Goal: Task Accomplishment & Management: Manage account settings

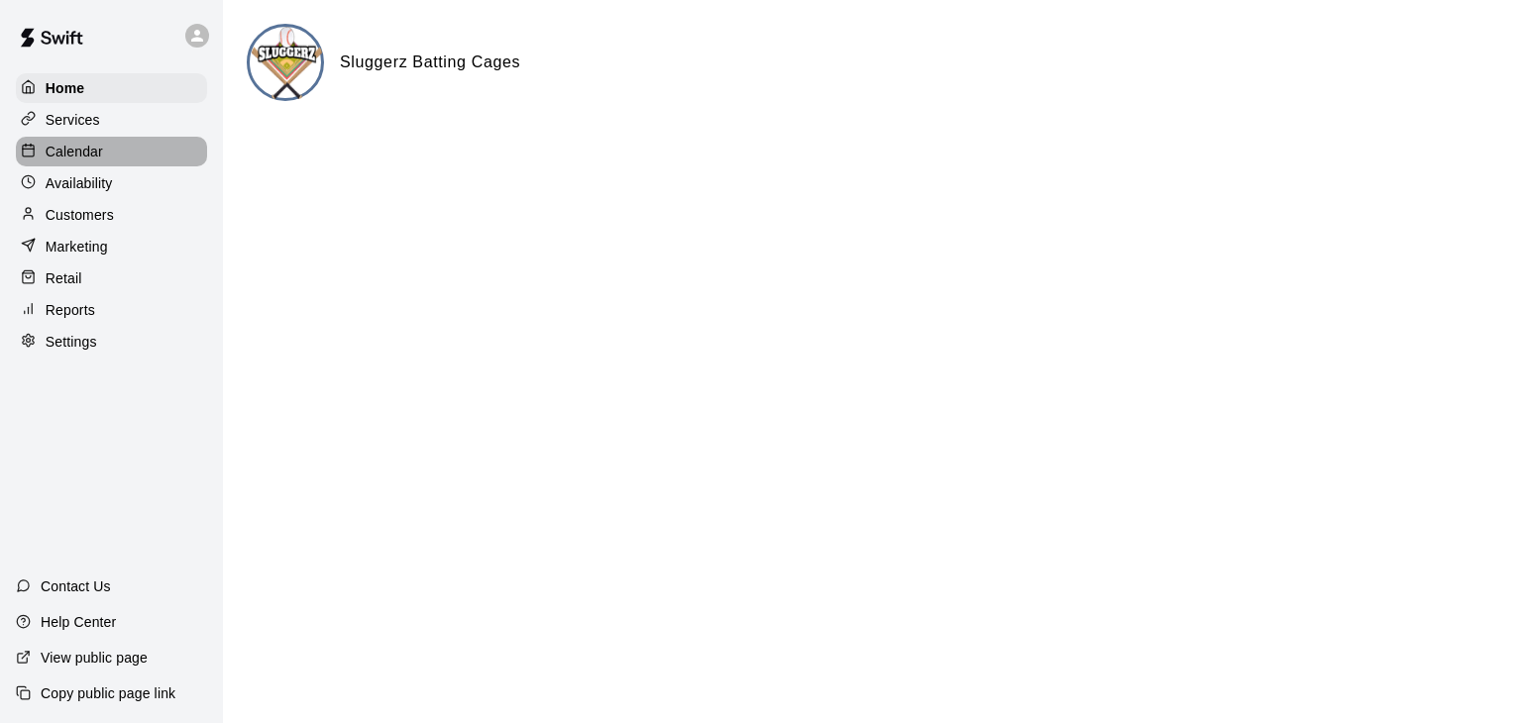
click at [65, 148] on p "Calendar" at bounding box center [74, 152] width 57 height 20
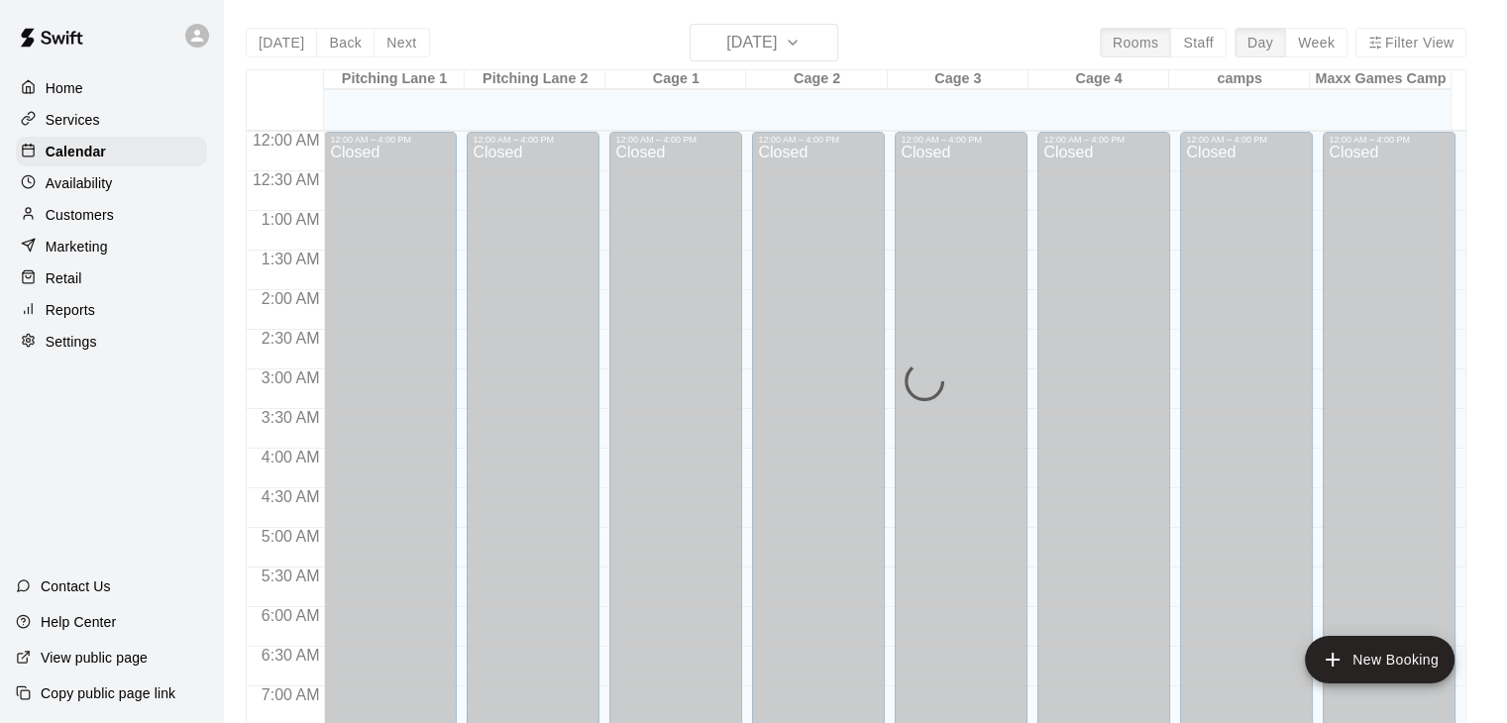
scroll to position [1141, 0]
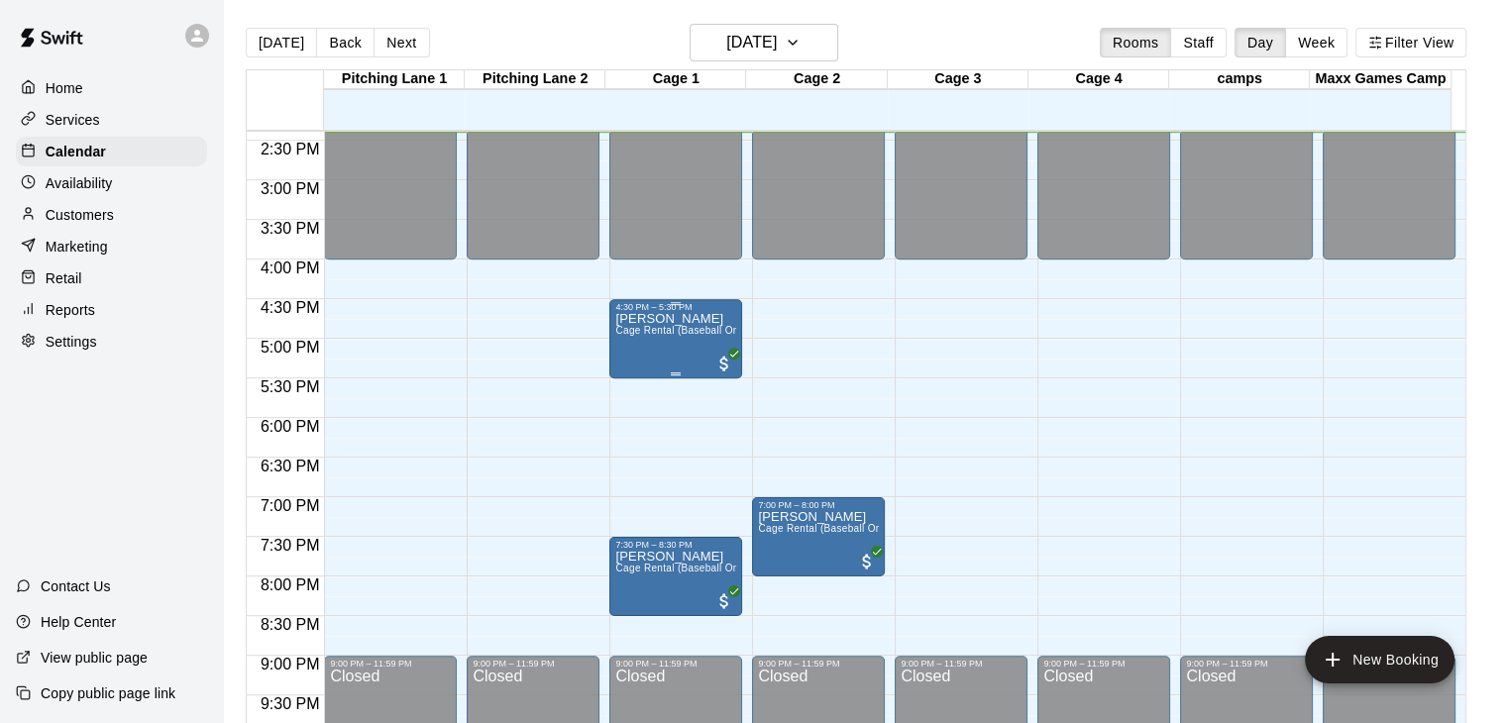
click at [689, 329] on span "Cage Rental (Baseball Only)" at bounding box center [682, 330] width 135 height 11
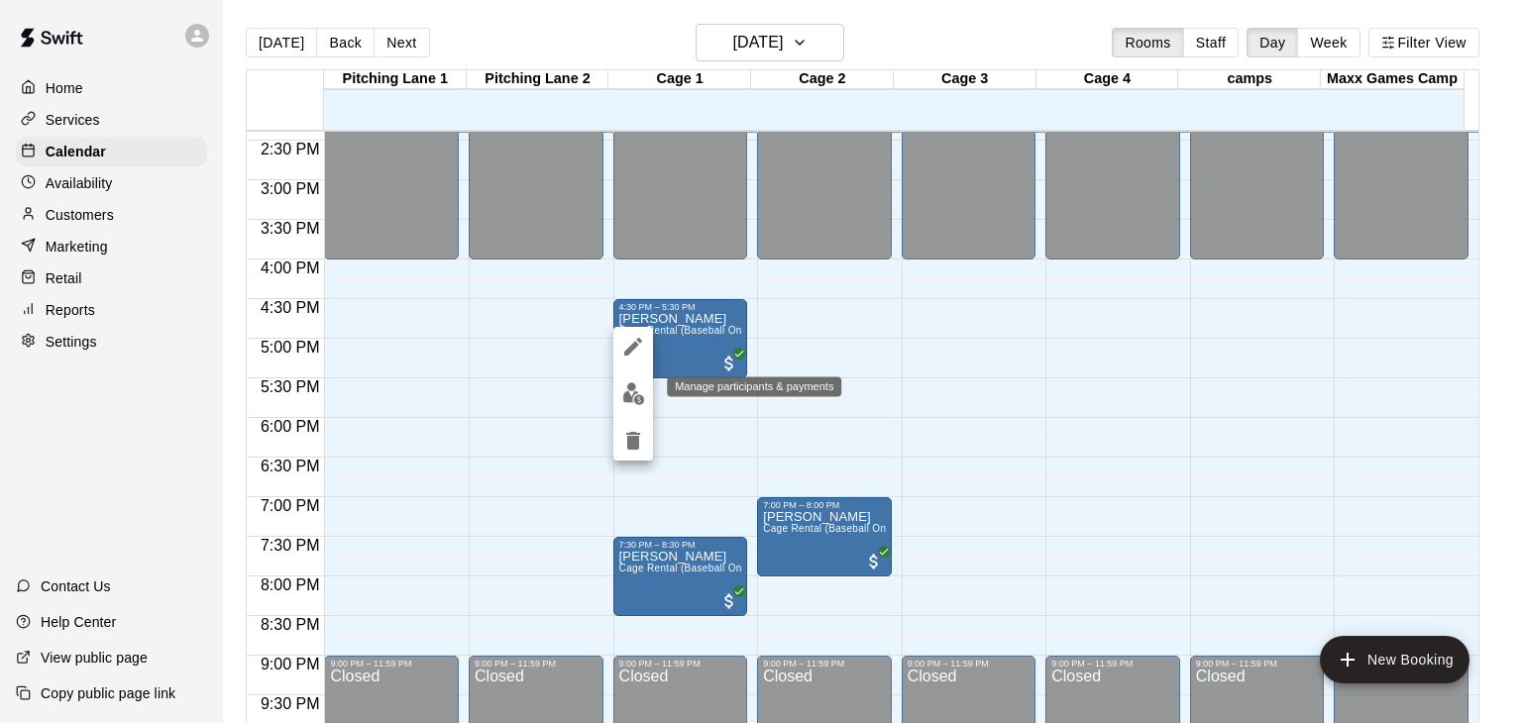
click at [636, 392] on img "edit" at bounding box center [633, 394] width 23 height 23
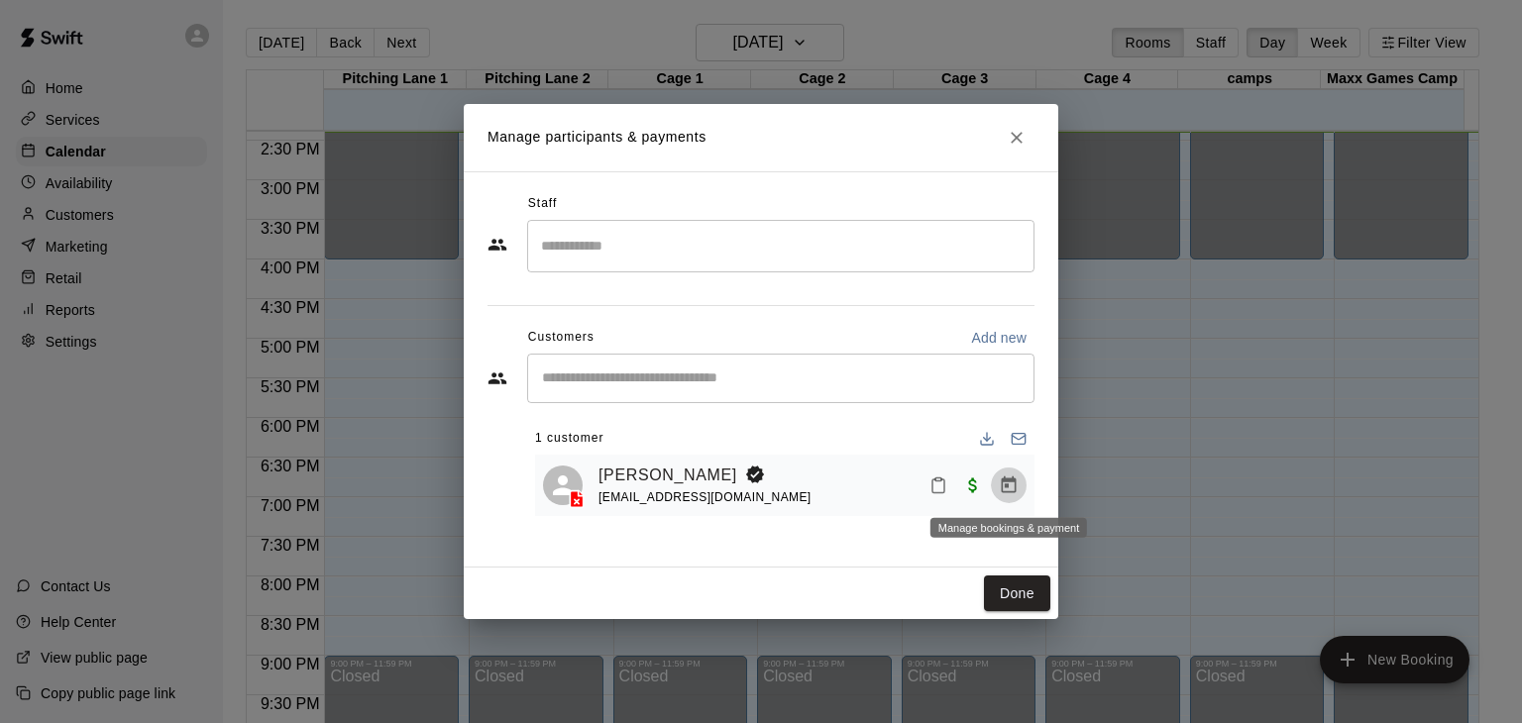
click at [1009, 489] on icon "Manage bookings & payment" at bounding box center [1009, 486] width 20 height 20
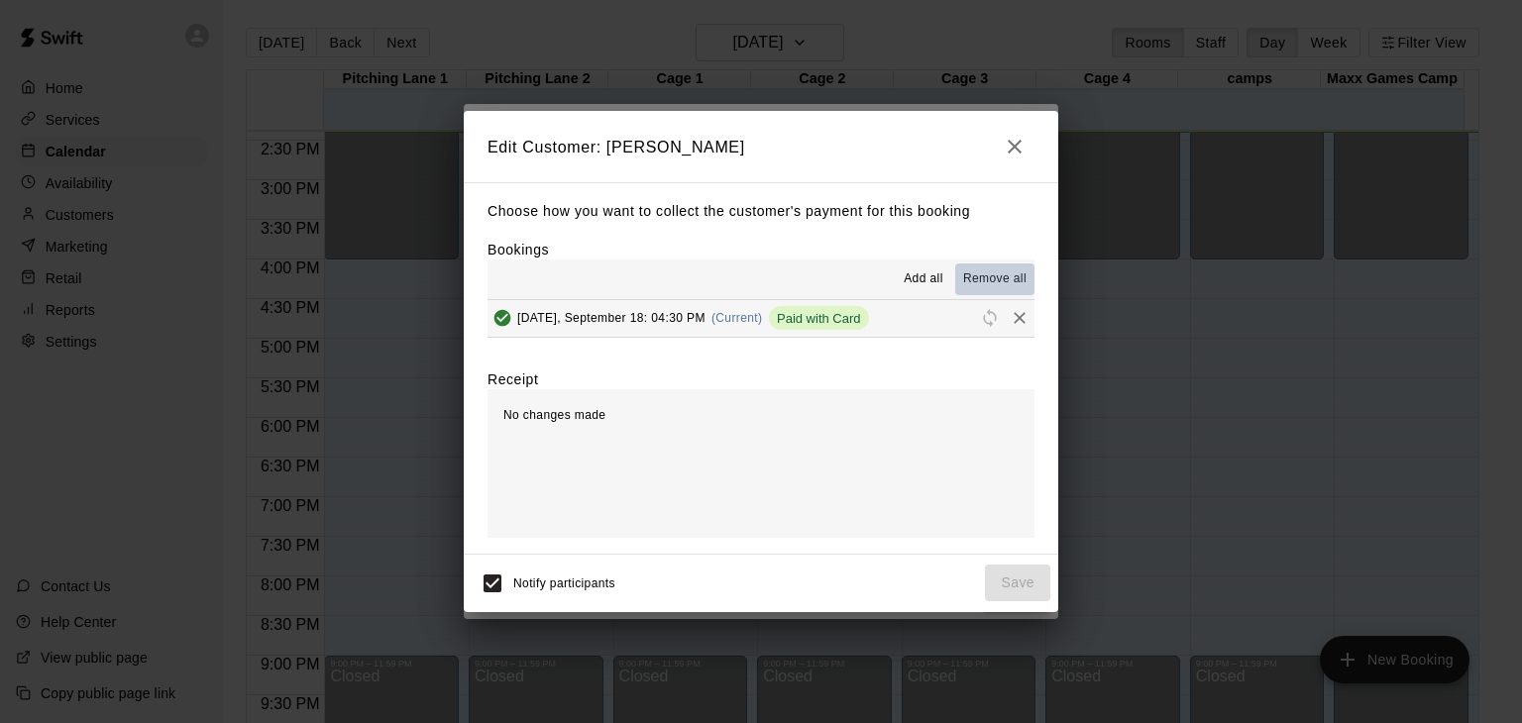
click at [990, 279] on span "Remove all" at bounding box center [994, 280] width 63 height 20
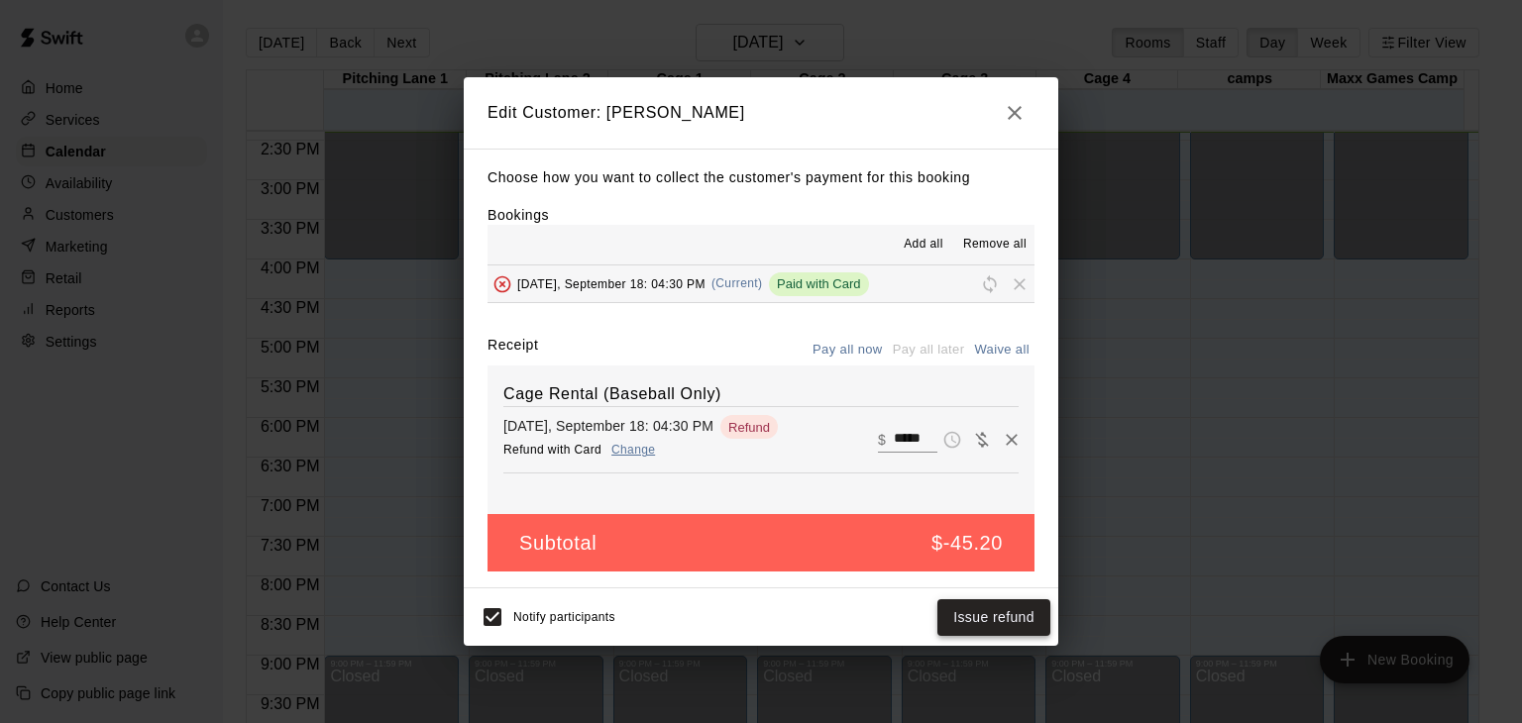
click at [1007, 616] on button "Issue refund" at bounding box center [993, 618] width 113 height 37
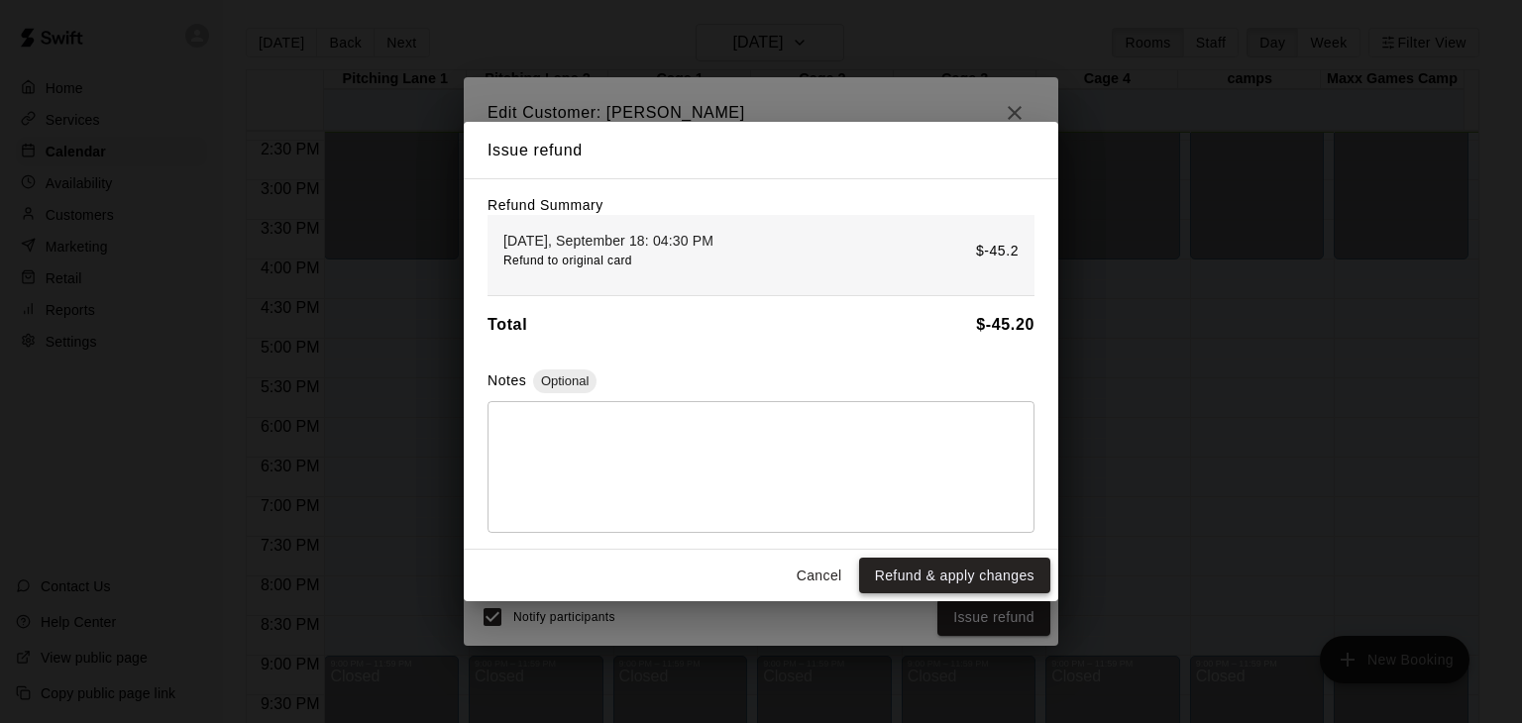
click at [913, 580] on button "Refund & apply changes" at bounding box center [954, 576] width 191 height 37
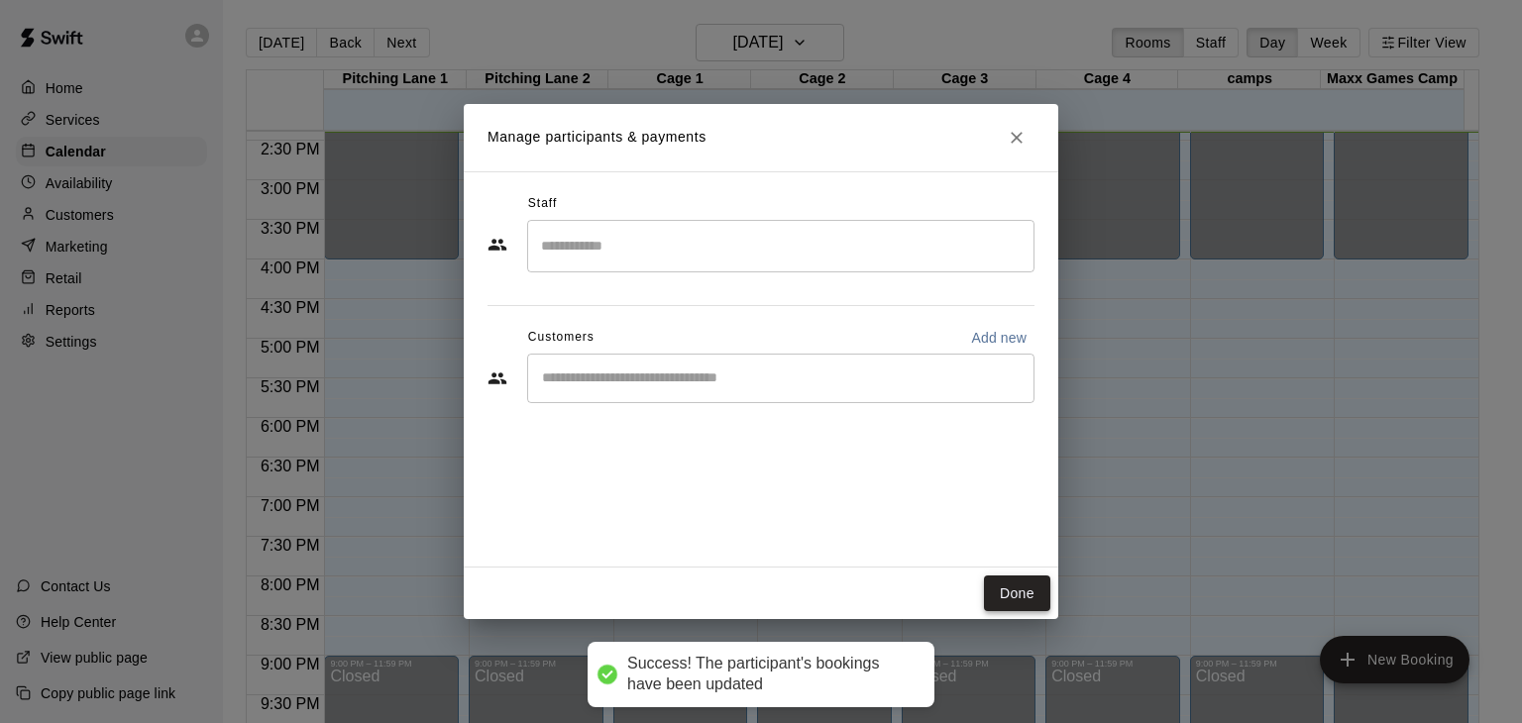
click at [1031, 585] on button "Done" at bounding box center [1017, 594] width 66 height 37
